Goal: Task Accomplishment & Management: Complete application form

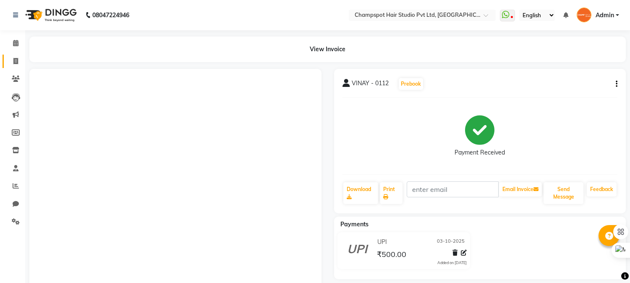
click at [17, 55] on link "Invoice" at bounding box center [13, 62] width 20 height 14
select select "7690"
select select "service"
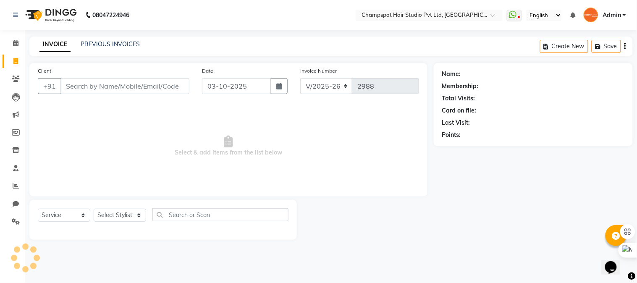
click at [102, 93] on input "Client" at bounding box center [124, 86] width 129 height 16
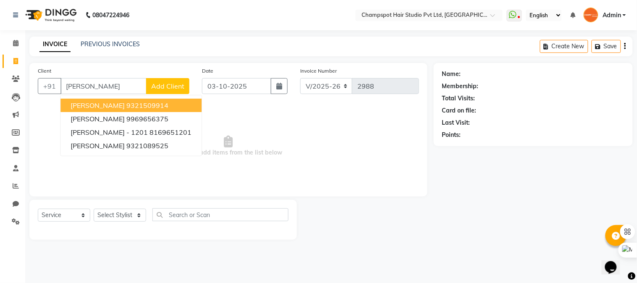
click at [126, 106] on ngb-highlight "9321509914" at bounding box center [147, 105] width 42 height 8
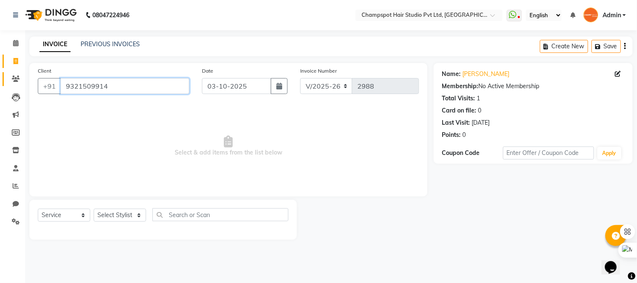
drag, startPoint x: 118, startPoint y: 86, endPoint x: 15, endPoint y: 79, distance: 102.7
click at [15, 79] on app-home "08047224946 Select Location × Champspot Hair Studio Pvt Ltd, Chembur WhatsApp S…" at bounding box center [318, 126] width 637 height 252
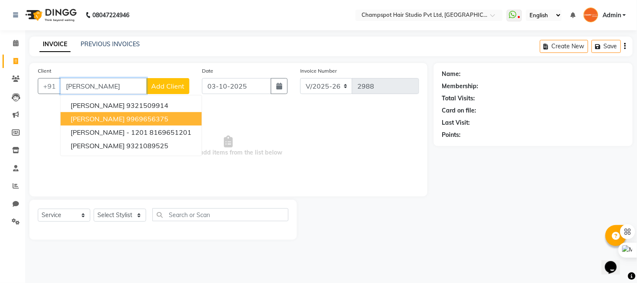
click at [126, 121] on ngb-highlight "9969656375" at bounding box center [147, 119] width 42 height 8
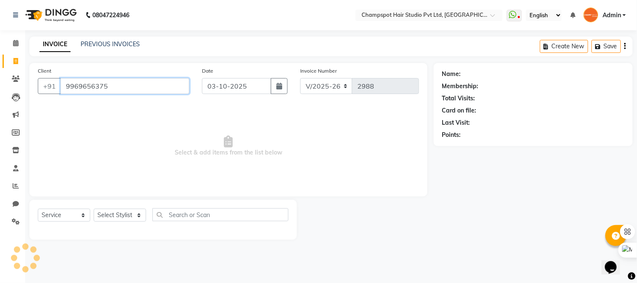
type input "9969656375"
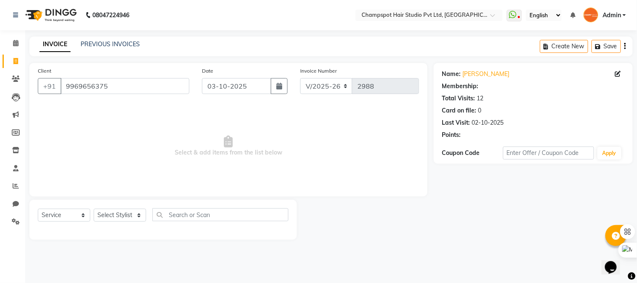
select select "2: Object"
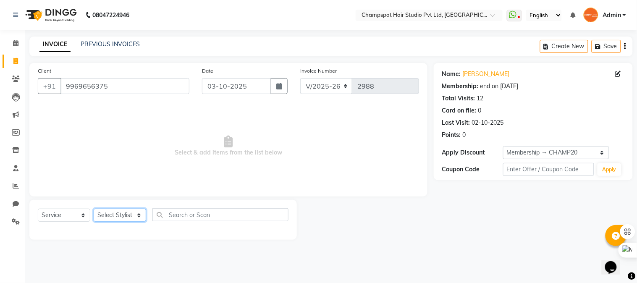
click at [112, 214] on select "Select Stylist Admin [PERSON_NAME] [PERSON_NAME] [PERSON_NAME] [PERSON_NAME] [P…" at bounding box center [120, 215] width 52 height 13
select select "70454"
click at [94, 209] on select "Select Stylist Admin [PERSON_NAME] [PERSON_NAME] [PERSON_NAME] [PERSON_NAME] [P…" at bounding box center [120, 215] width 52 height 13
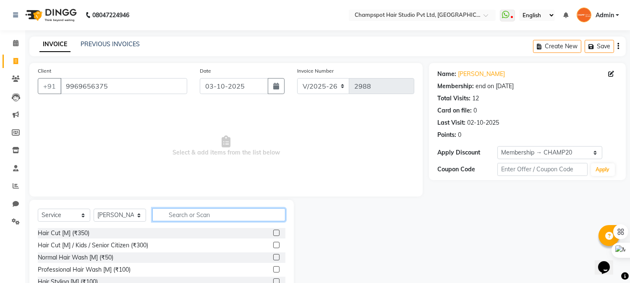
click at [199, 210] on input "text" at bounding box center [218, 214] width 133 height 13
type input "upp"
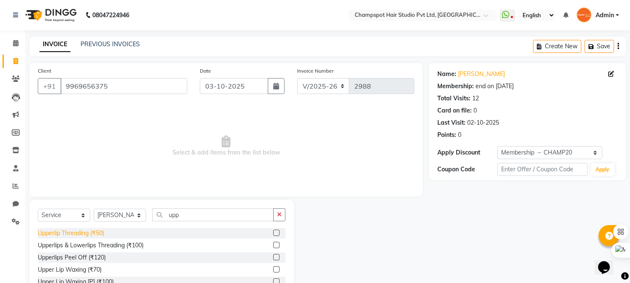
click at [78, 230] on div "Upperlip Threading (₹50)" at bounding box center [71, 233] width 66 height 9
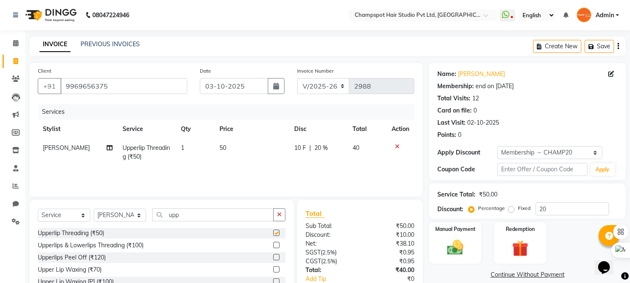
checkbox input "false"
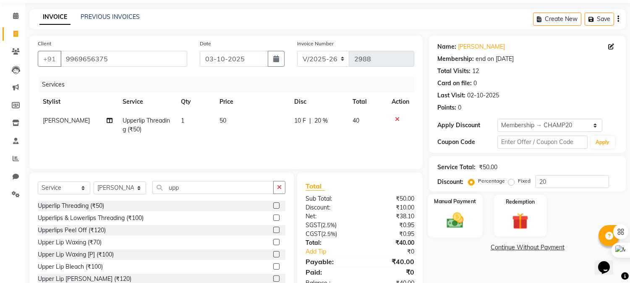
scroll to position [53, 0]
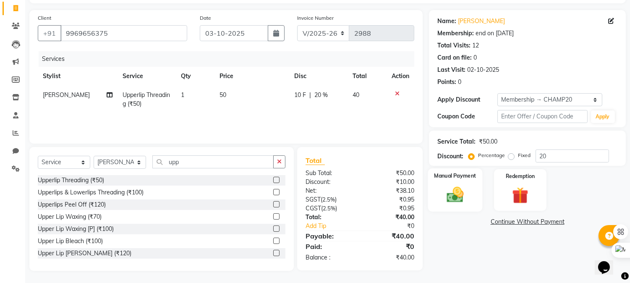
click at [459, 195] on img at bounding box center [456, 195] width 28 height 20
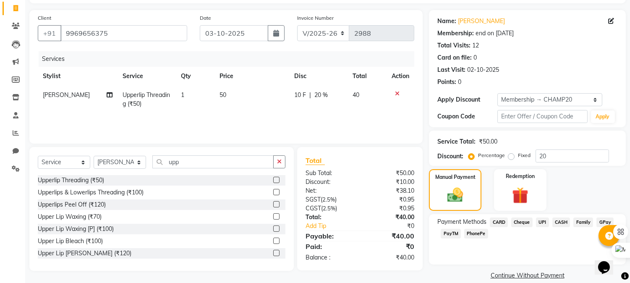
click at [563, 217] on span "CASH" at bounding box center [562, 222] width 18 height 10
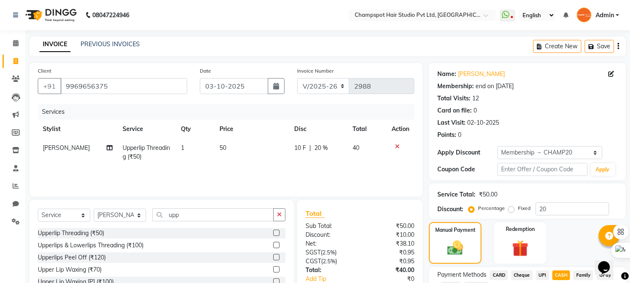
scroll to position [87, 0]
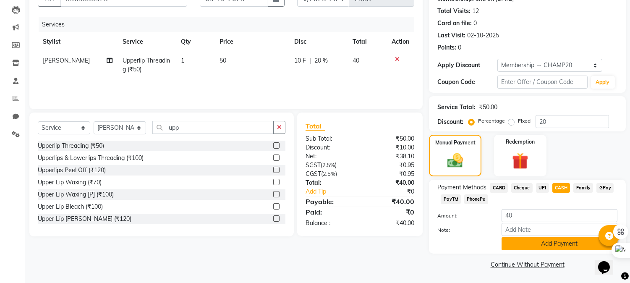
click at [548, 242] on button "Add Payment" at bounding box center [560, 243] width 116 height 13
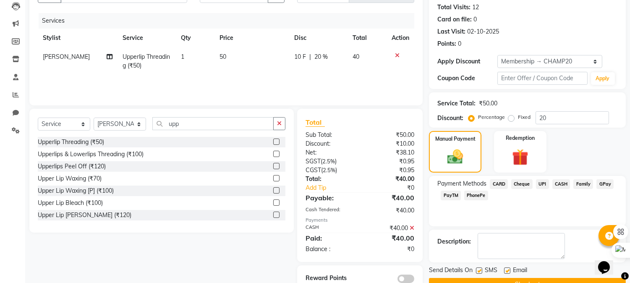
scroll to position [112, 0]
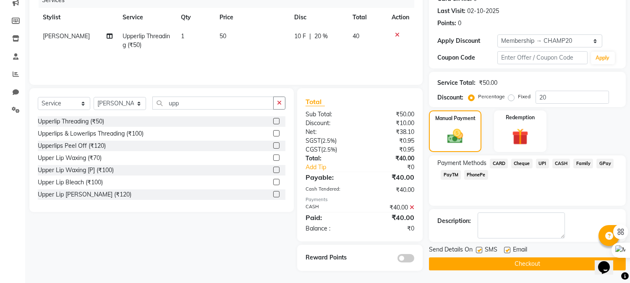
click at [498, 262] on button "Checkout" at bounding box center [527, 263] width 197 height 13
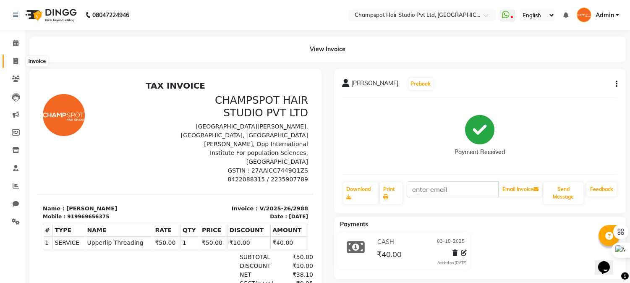
click at [20, 65] on span at bounding box center [15, 62] width 15 height 10
select select "7690"
select select "service"
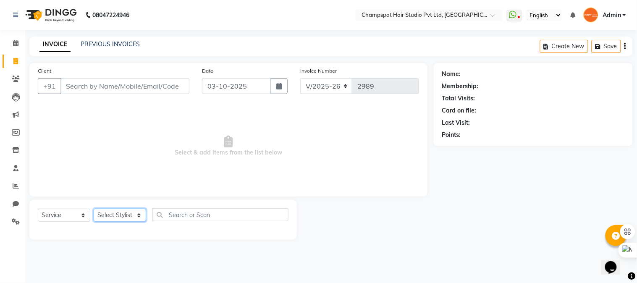
click at [128, 210] on select "Select Stylist" at bounding box center [120, 215] width 52 height 13
select select "68266"
click at [94, 209] on select "Select Stylist Admin [PERSON_NAME] [PERSON_NAME] [PERSON_NAME] [PERSON_NAME] [P…" at bounding box center [120, 215] width 52 height 13
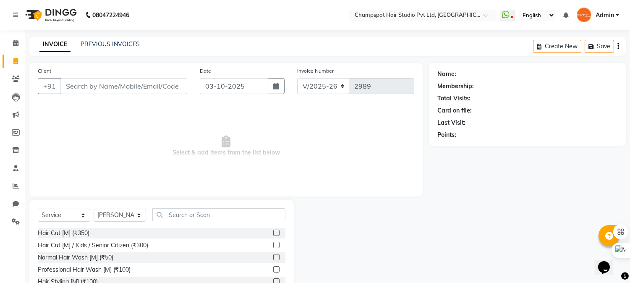
click at [192, 221] on div "Select Service Product Membership Package Voucher Prepaid Gift Card Select Styl…" at bounding box center [162, 218] width 248 height 20
click at [179, 219] on input "text" at bounding box center [218, 214] width 133 height 13
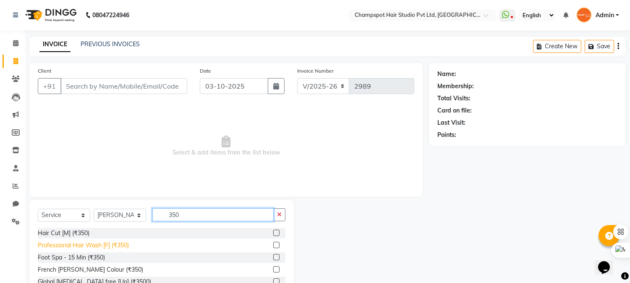
type input "350"
click at [80, 246] on div "Professional Hair Wash [F] (₹350)" at bounding box center [83, 245] width 91 height 9
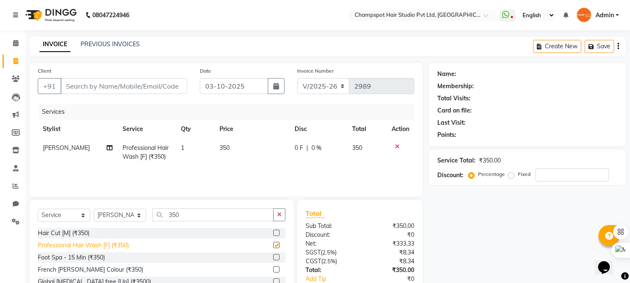
checkbox input "false"
click at [73, 215] on select "Select Service Product Membership Package Voucher Prepaid Gift Card" at bounding box center [64, 215] width 52 height 13
click at [38, 209] on select "Select Service Product Membership Package Voucher Prepaid Gift Card" at bounding box center [64, 215] width 52 height 13
click at [123, 224] on div "Select Service Product Membership Package Voucher Prepaid Gift Card Select Styl…" at bounding box center [162, 218] width 248 height 20
click at [123, 212] on select "Select Stylist Admin [PERSON_NAME] [PERSON_NAME] [PERSON_NAME] [PERSON_NAME] [P…" at bounding box center [120, 215] width 52 height 13
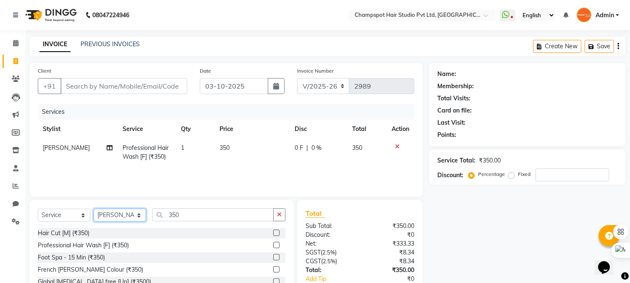
select select "69008"
click at [94, 209] on select "Select Stylist Admin [PERSON_NAME] [PERSON_NAME] [PERSON_NAME] [PERSON_NAME] [P…" at bounding box center [120, 215] width 52 height 13
click at [76, 230] on div "Hair Cut [M] (₹350)" at bounding box center [64, 233] width 52 height 9
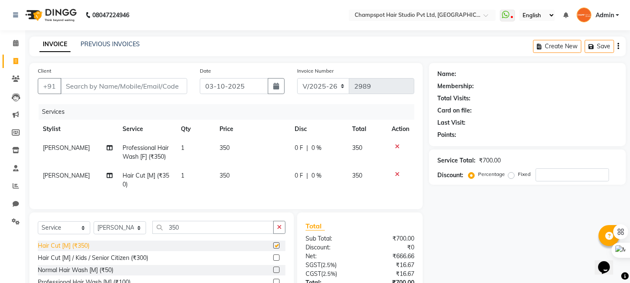
checkbox input "false"
click at [69, 275] on div "Normal Hair Wash [M] (₹50)" at bounding box center [76, 270] width 76 height 9
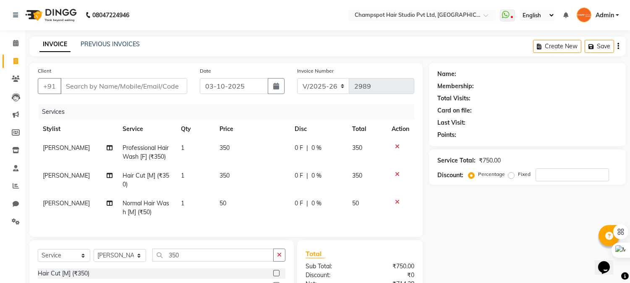
checkbox input "false"
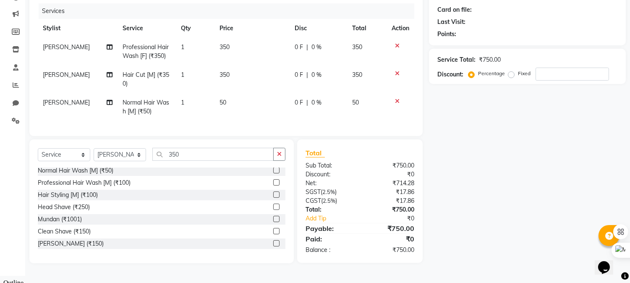
scroll to position [47, 0]
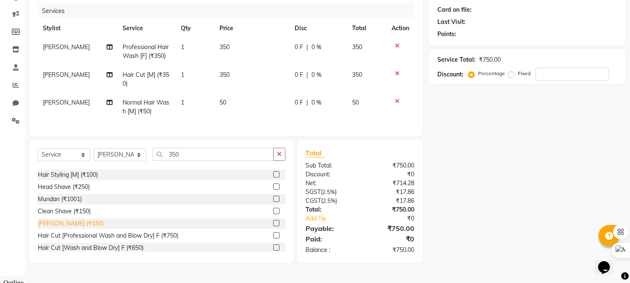
click at [43, 228] on div "[PERSON_NAME] (₹150)" at bounding box center [71, 223] width 66 height 9
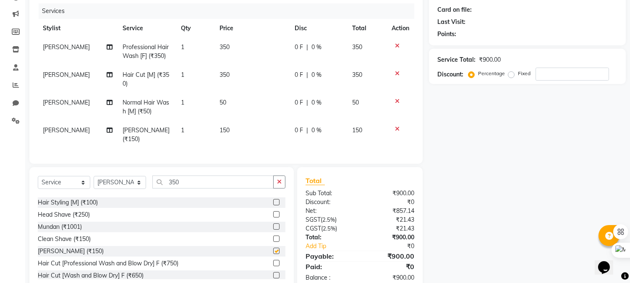
checkbox input "false"
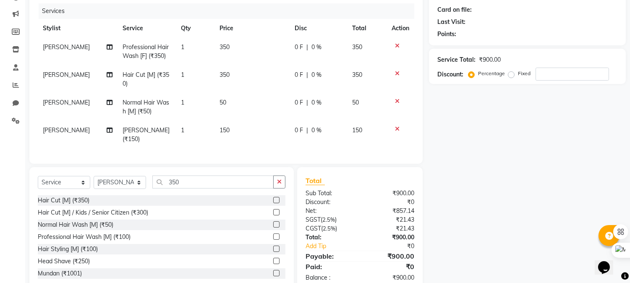
scroll to position [0, 0]
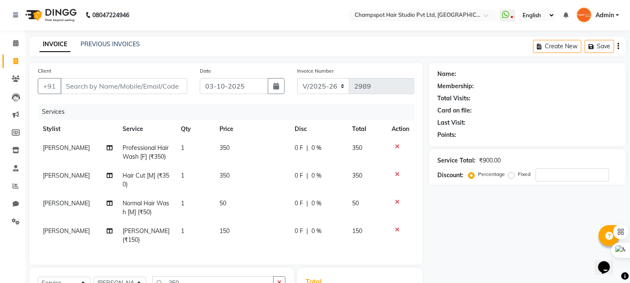
click at [117, 75] on div "Client +91" at bounding box center [112, 83] width 162 height 34
drag, startPoint x: 104, startPoint y: 83, endPoint x: 68, endPoint y: 70, distance: 38.0
click at [91, 79] on input "Client" at bounding box center [123, 86] width 127 height 16
type input "8"
type input "0"
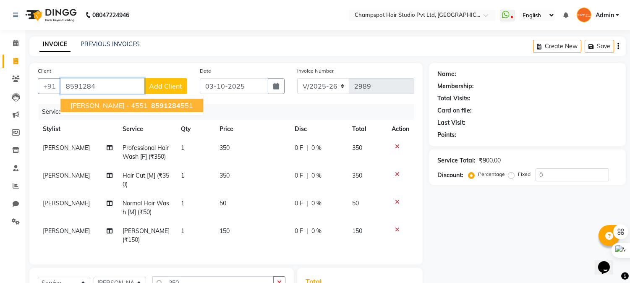
click at [101, 107] on span "[PERSON_NAME] - 4551" at bounding box center [109, 105] width 77 height 8
type input "8591284551"
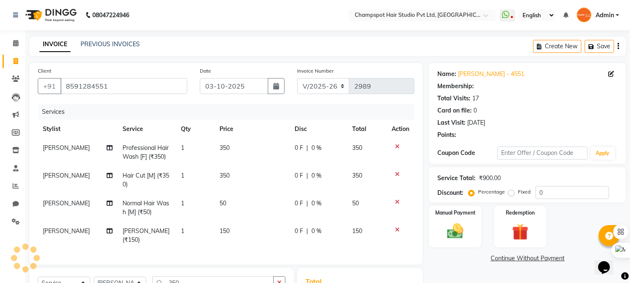
select select "2: Object"
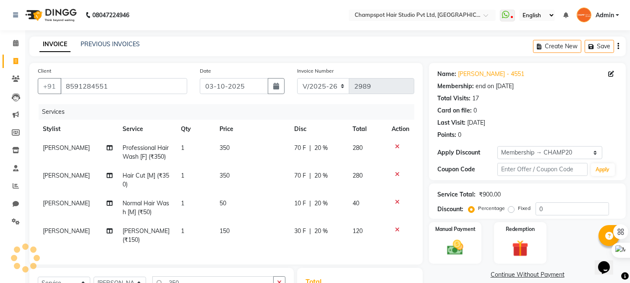
type input "20"
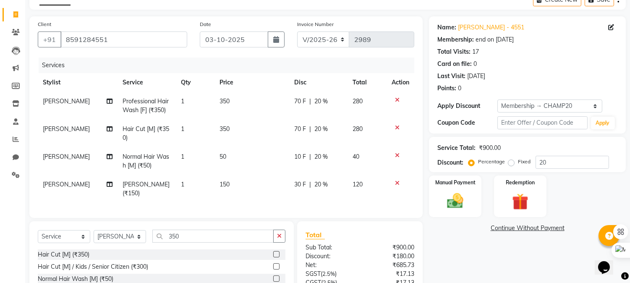
scroll to position [119, 0]
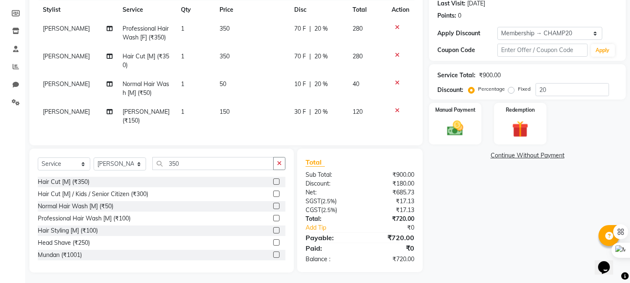
click at [399, 255] on div "₹720.00" at bounding box center [390, 259] width 61 height 9
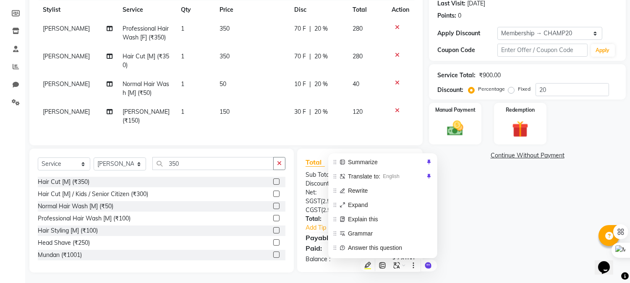
click at [465, 204] on div "Name: [PERSON_NAME] - 4551 Membership: end on [DATE] Total Visits: 17 Card on f…" at bounding box center [530, 108] width 203 height 329
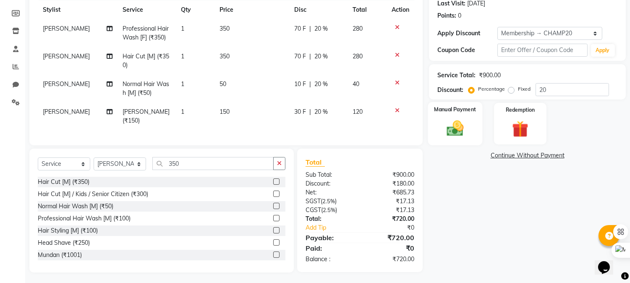
click at [455, 106] on label "Manual Payment" at bounding box center [456, 109] width 42 height 8
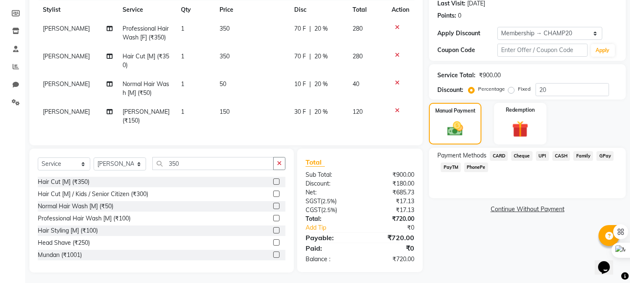
click at [569, 128] on div "Manual Payment Redemption" at bounding box center [528, 124] width 210 height 42
click at [561, 154] on span "CASH" at bounding box center [562, 156] width 18 height 10
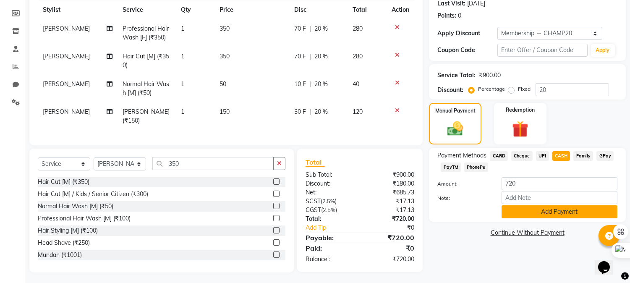
click at [512, 211] on button "Add Payment" at bounding box center [560, 211] width 116 height 13
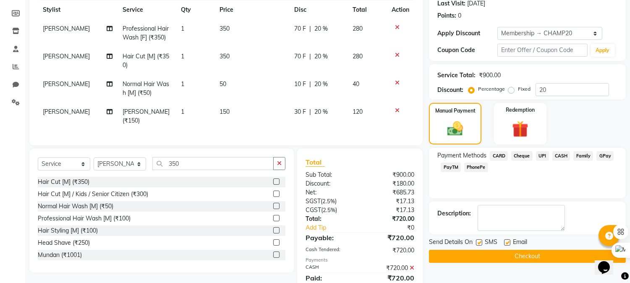
scroll to position [178, 0]
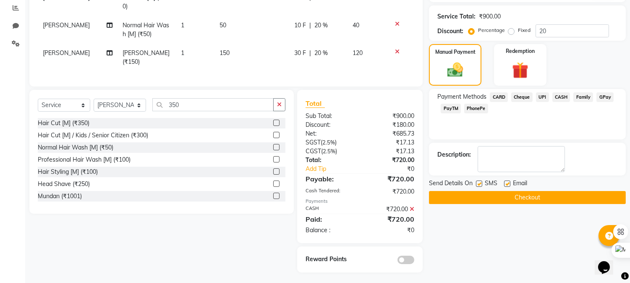
click at [517, 191] on button "Checkout" at bounding box center [527, 197] width 197 height 13
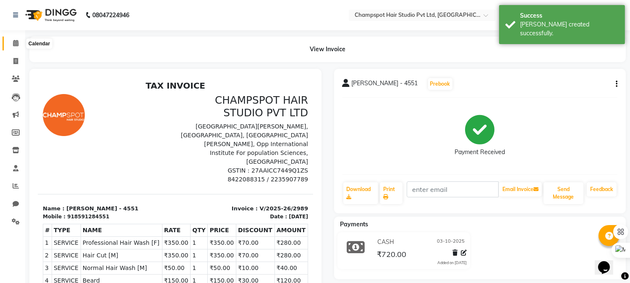
click at [18, 47] on span at bounding box center [15, 44] width 15 height 10
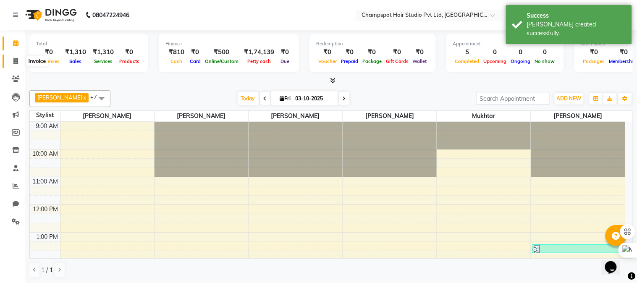
click at [16, 58] on icon at bounding box center [15, 61] width 5 height 6
select select "service"
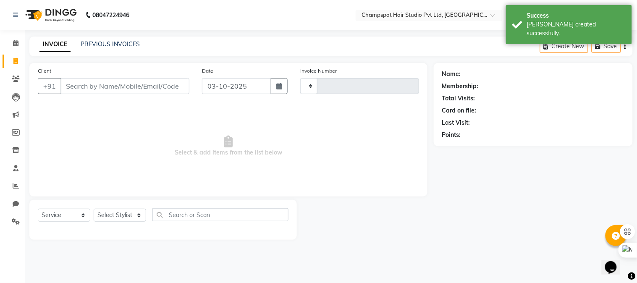
type input "2990"
select select "7690"
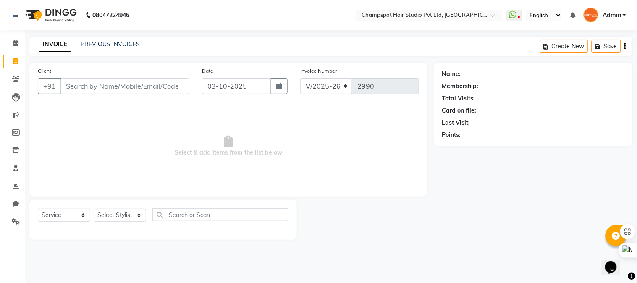
click at [25, 157] on app-home "08047224946 Select Location × Champspot Hair Studio Pvt Ltd, Chembur WhatsApp S…" at bounding box center [318, 126] width 637 height 252
